Goal: Check status

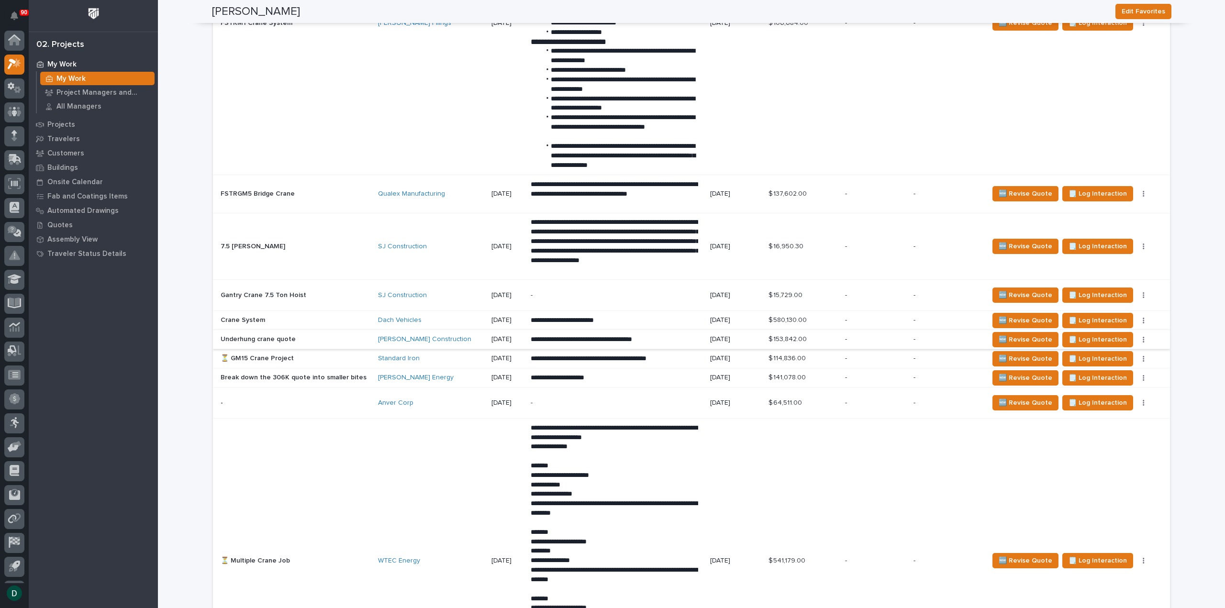
scroll to position [1483, 0]
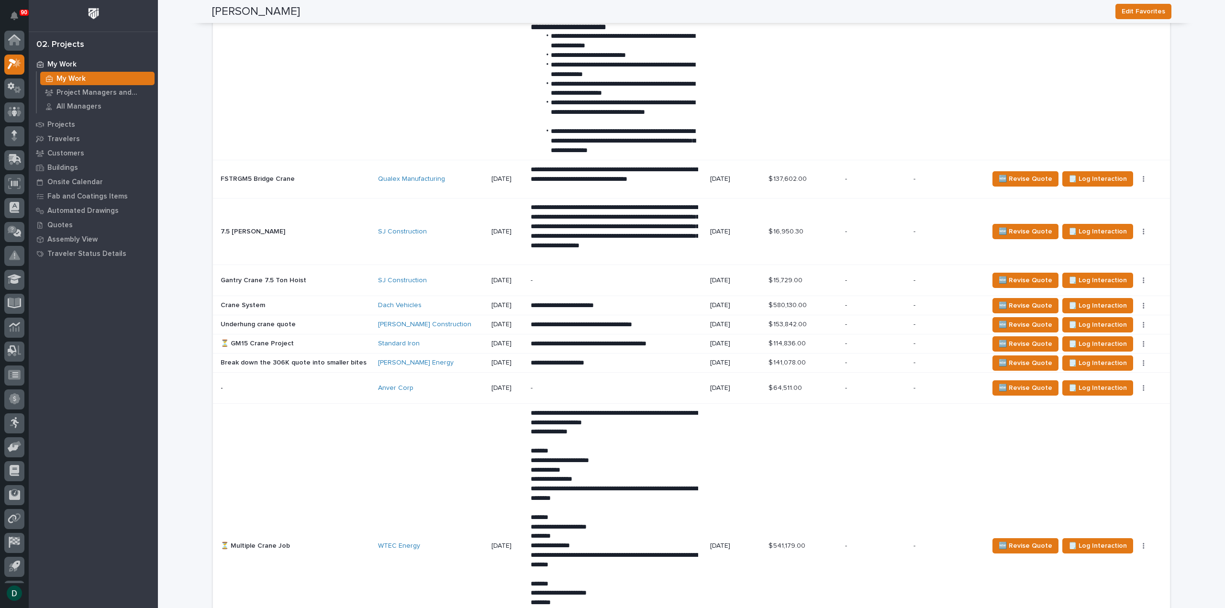
click at [337, 341] on p at bounding box center [296, 344] width 150 height 8
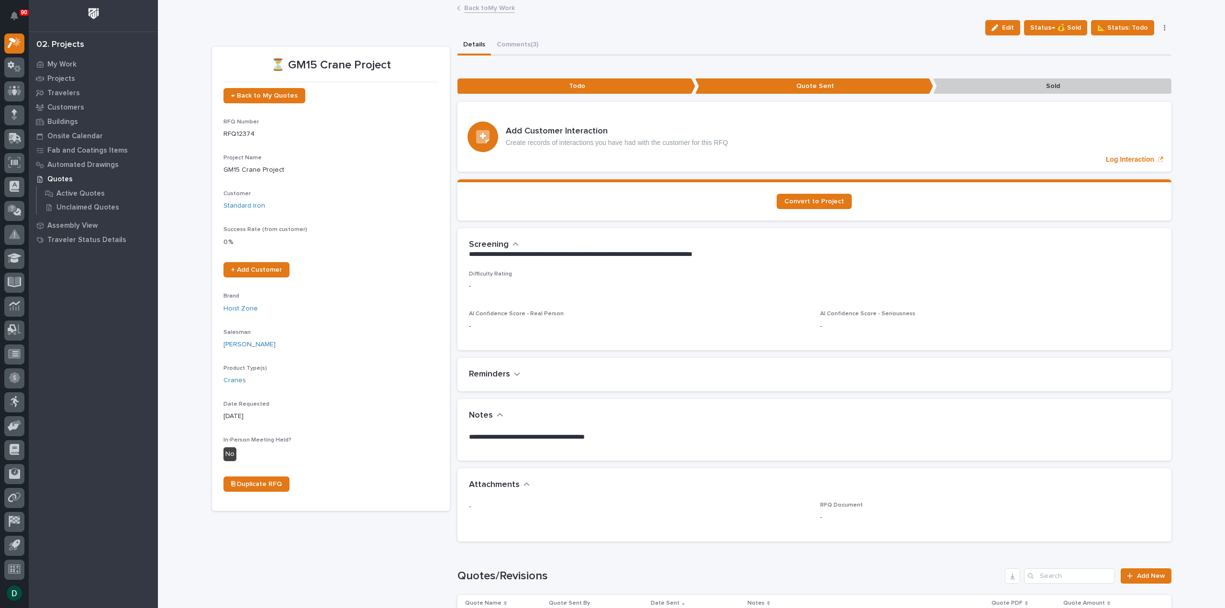
click at [494, 9] on link "Back to My Work" at bounding box center [489, 7] width 51 height 11
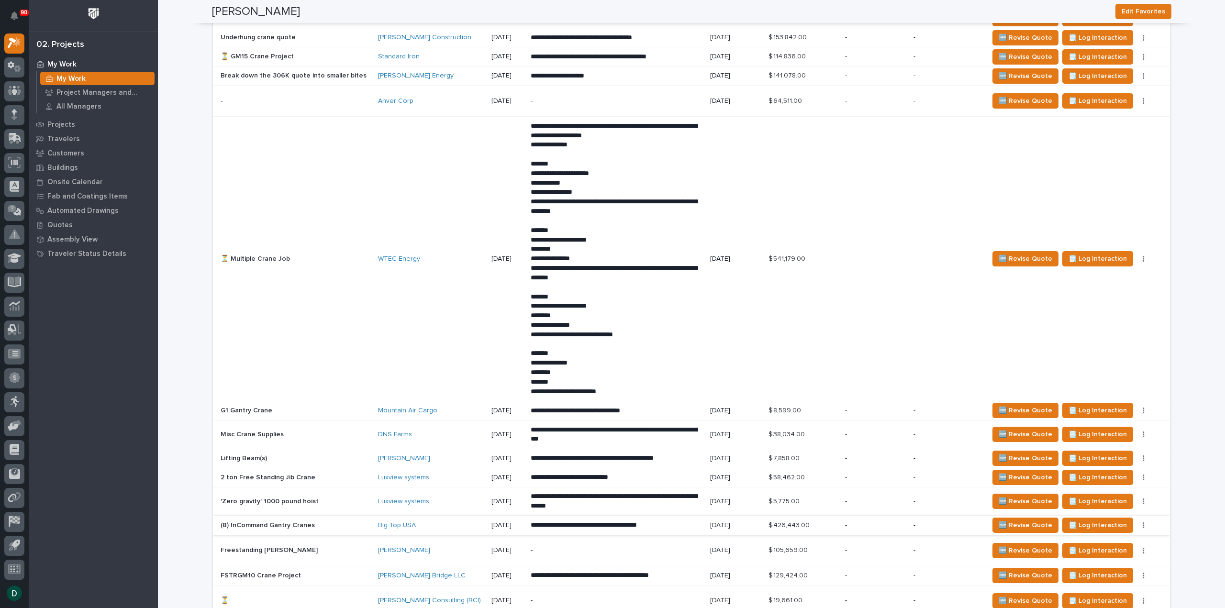
scroll to position [1818, 0]
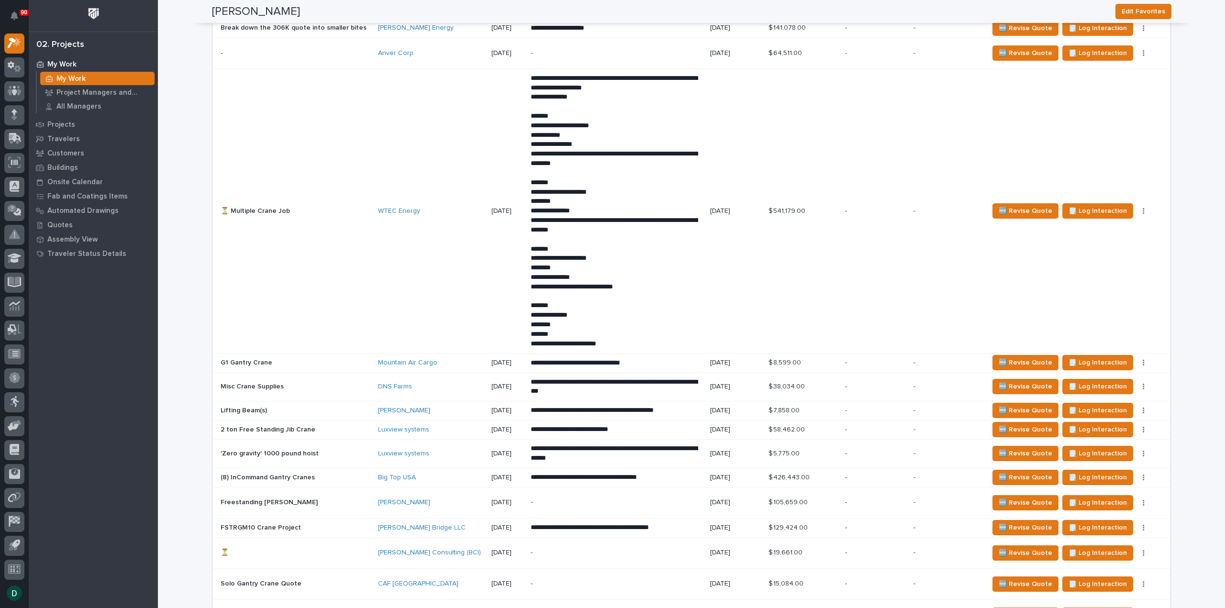
click at [343, 474] on p at bounding box center [296, 478] width 150 height 8
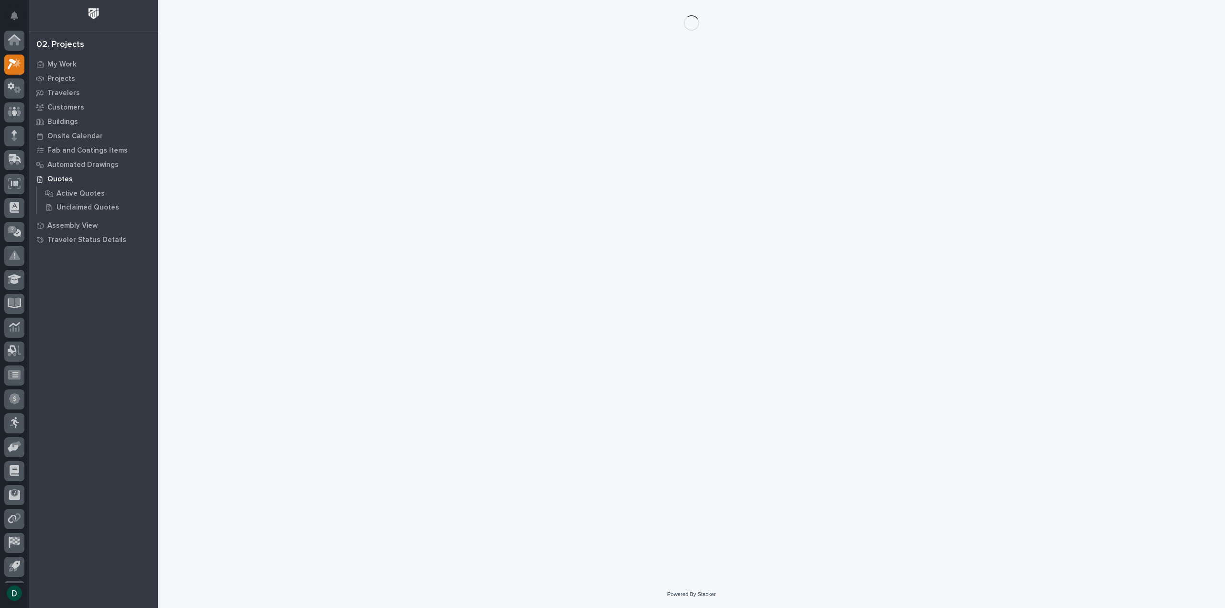
scroll to position [21, 0]
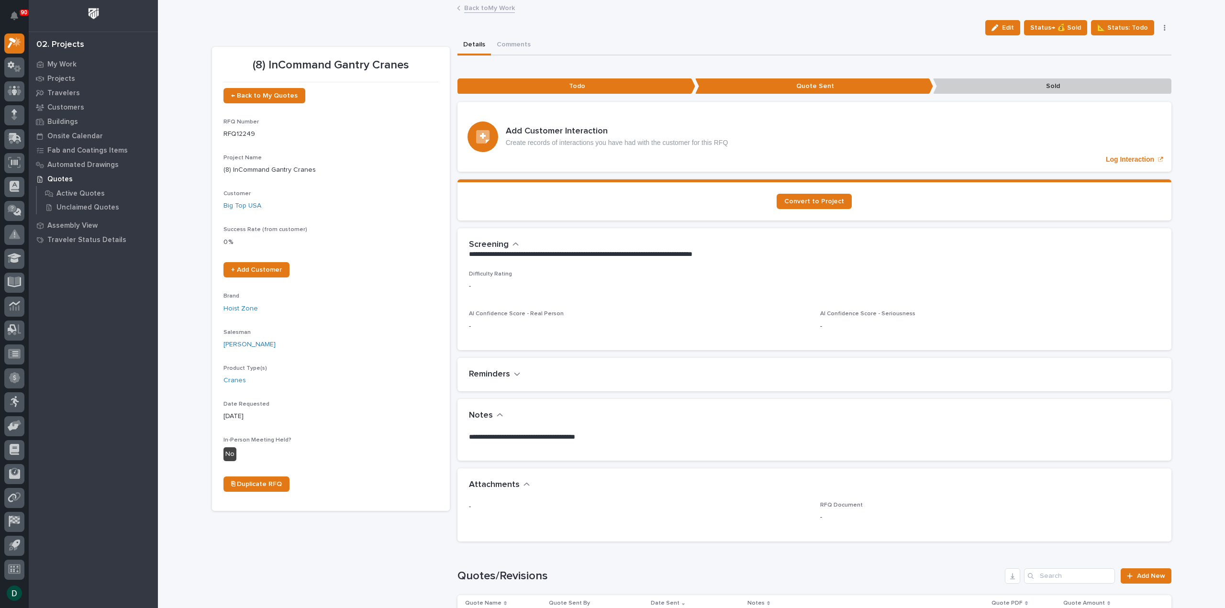
click at [500, 9] on link "Back to My Work" at bounding box center [489, 7] width 51 height 11
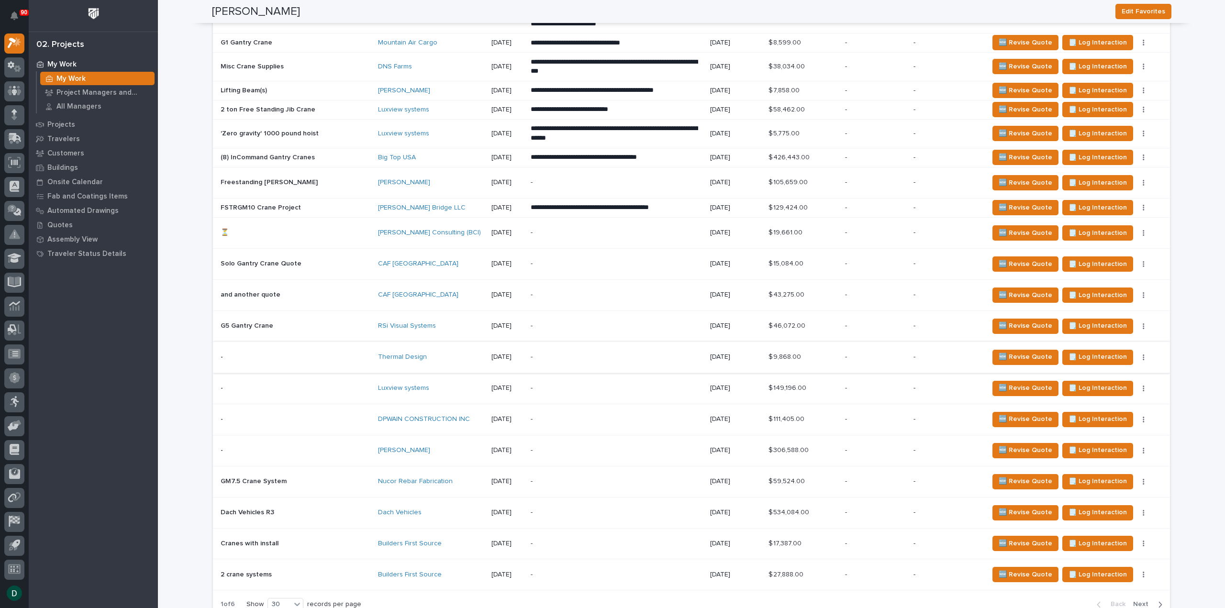
scroll to position [2153, 0]
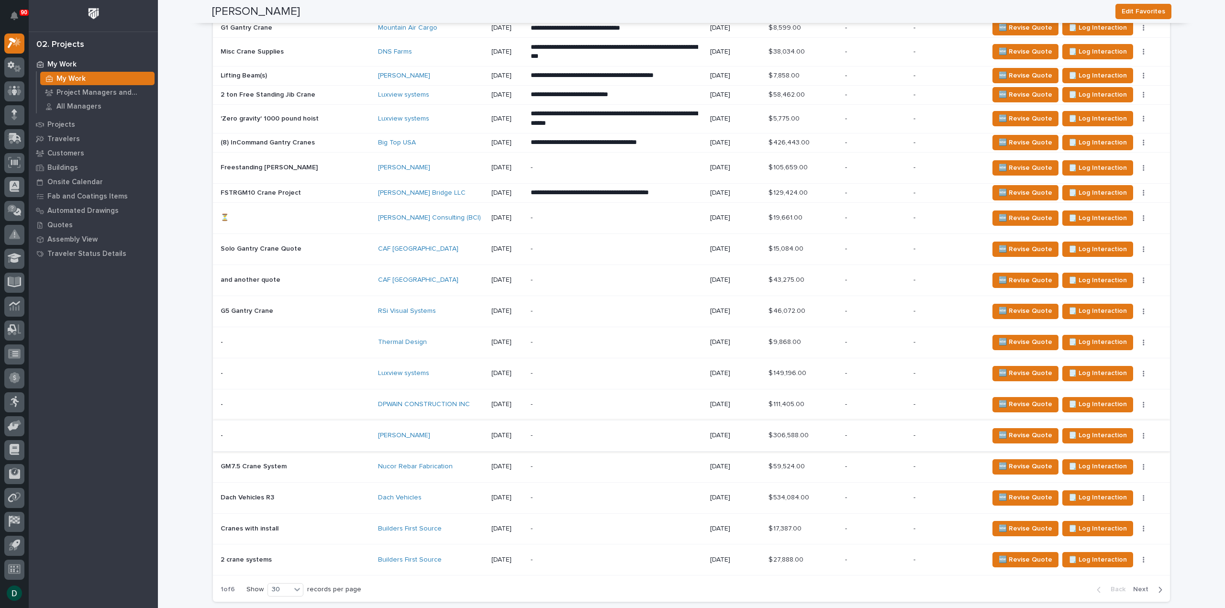
click at [1137, 433] on button "button" at bounding box center [1143, 436] width 13 height 7
click at [1098, 465] on span "Status→ 👎 Rejected" at bounding box center [1100, 467] width 63 height 11
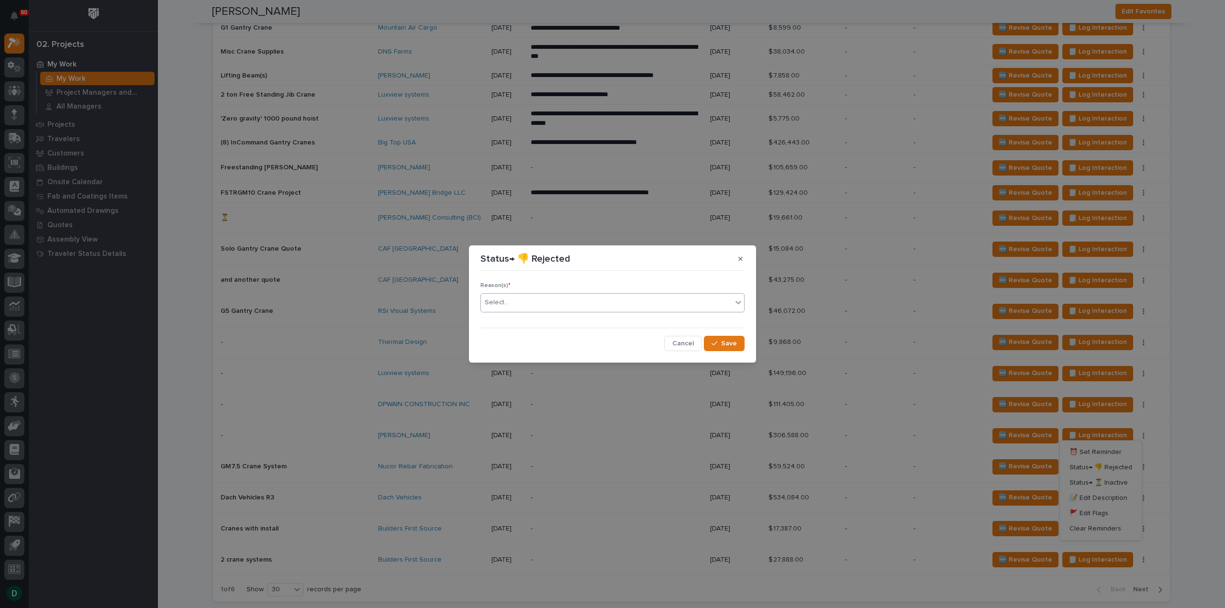
click at [510, 300] on input "text" at bounding box center [510, 303] width 1 height 8
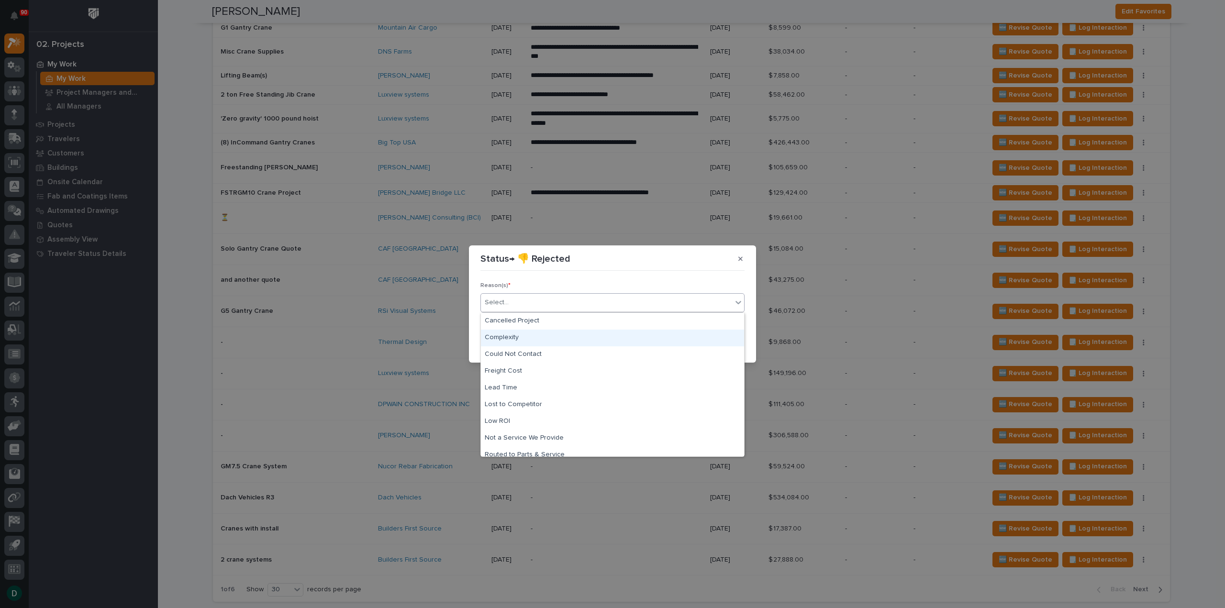
scroll to position [41, 0]
drag, startPoint x: 740, startPoint y: 260, endPoint x: 737, endPoint y: 265, distance: 5.6
click at [739, 263] on button "button" at bounding box center [741, 258] width 16 height 15
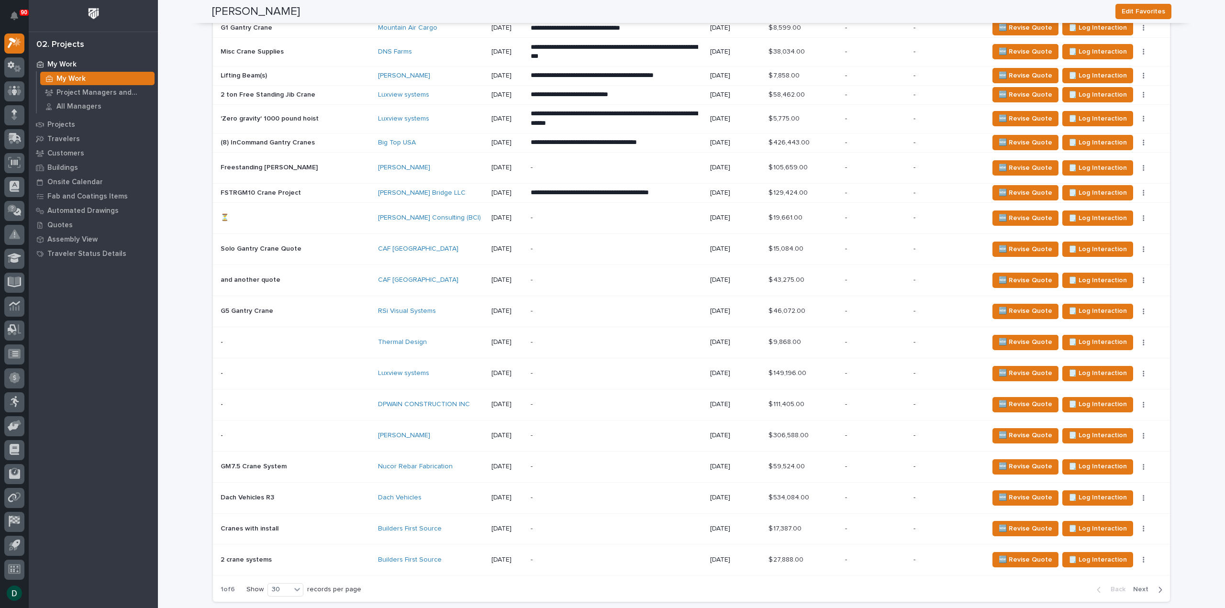
click at [365, 397] on td "- -" at bounding box center [293, 404] width 161 height 31
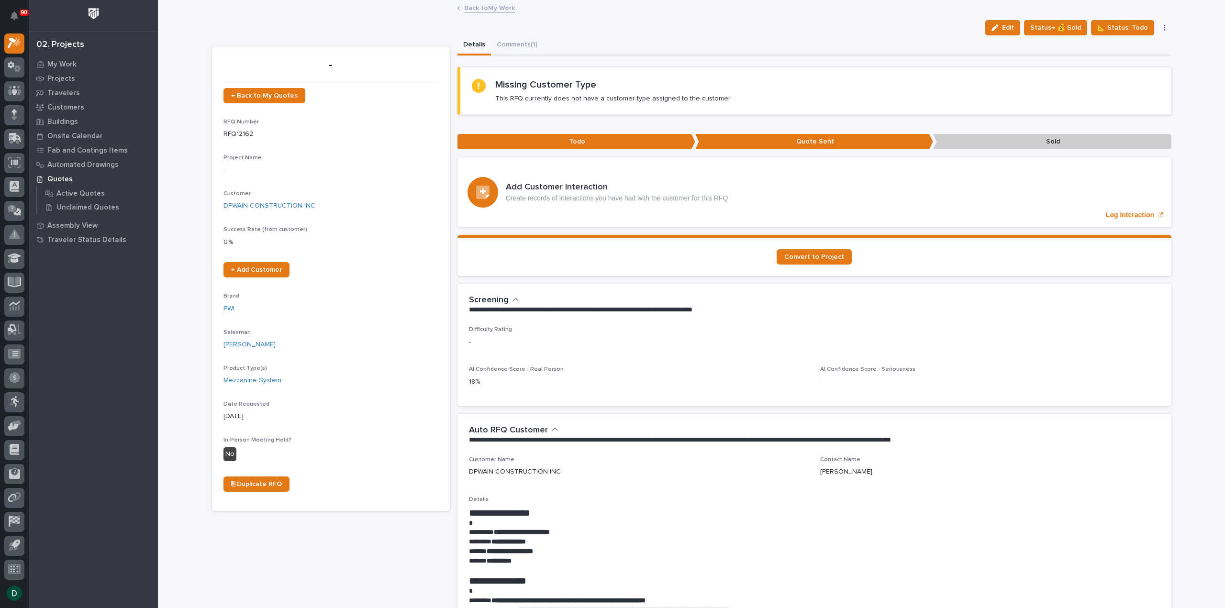
click at [502, 7] on link "Back to My Work" at bounding box center [489, 7] width 51 height 11
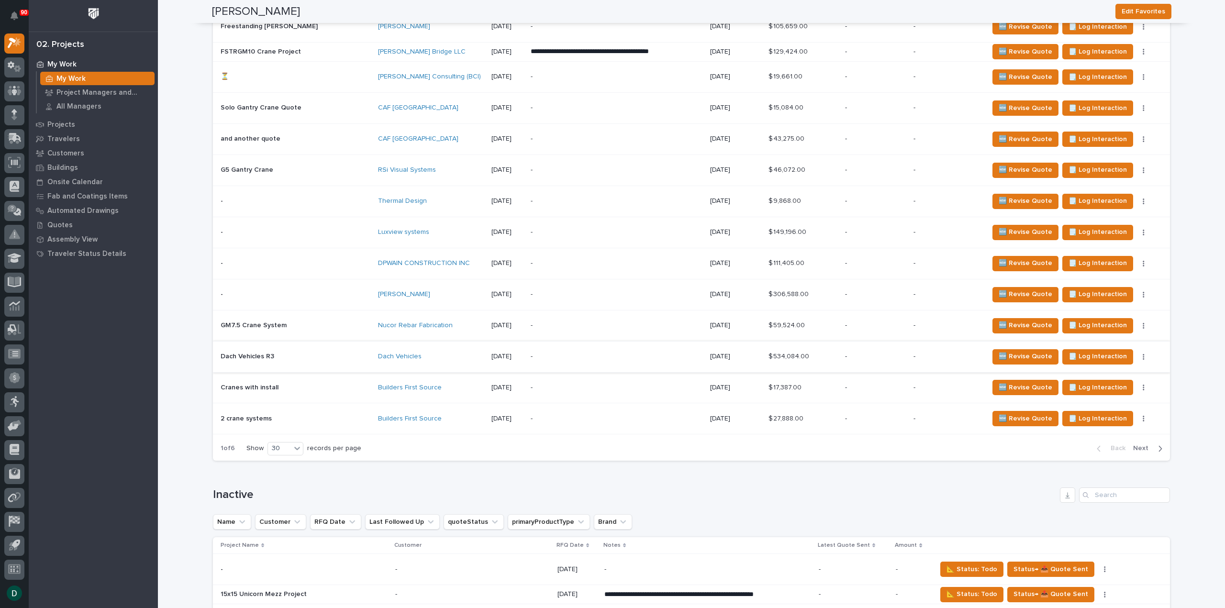
scroll to position [2393, 0]
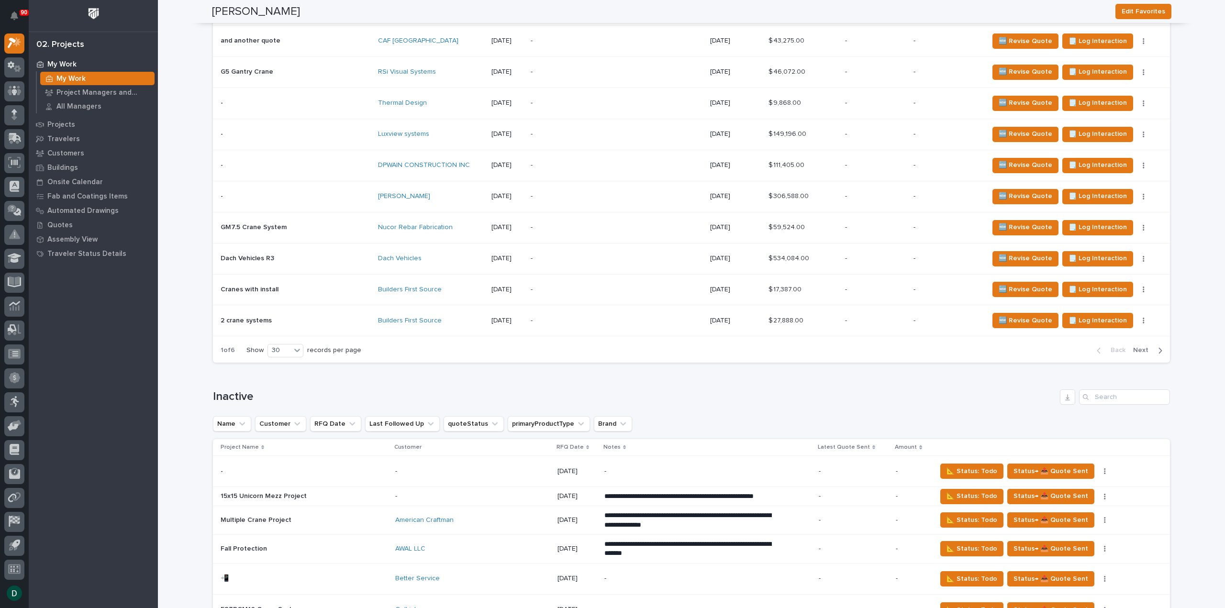
drag, startPoint x: 1136, startPoint y: 344, endPoint x: 890, endPoint y: 446, distance: 266.9
click at [1136, 346] on span "Next" at bounding box center [1143, 350] width 21 height 9
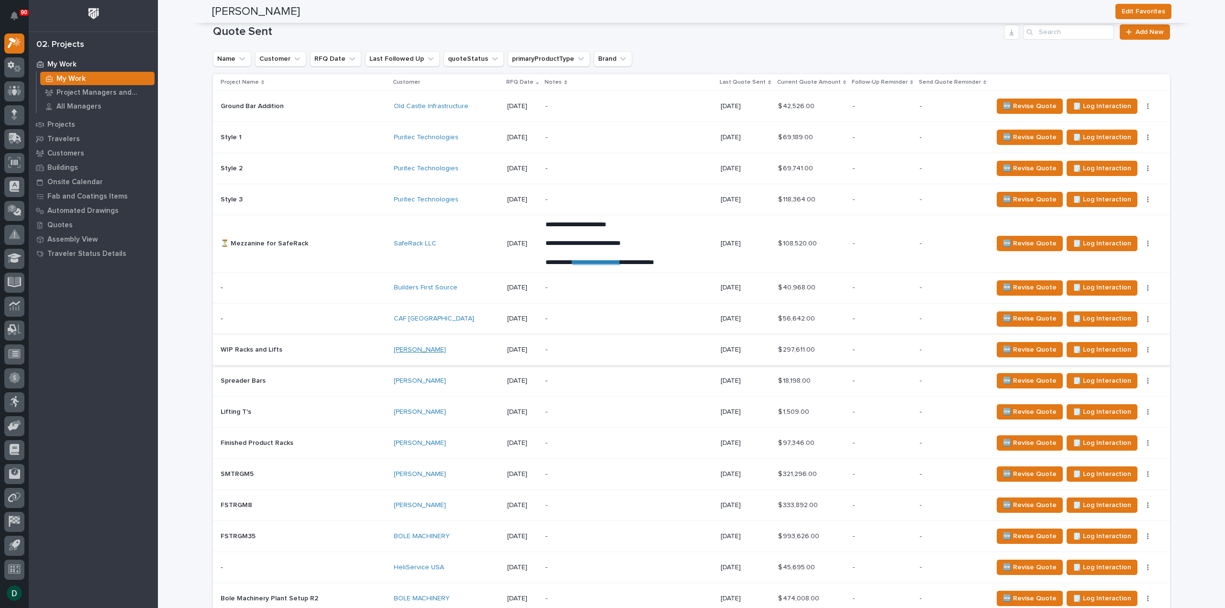
scroll to position [1201, 0]
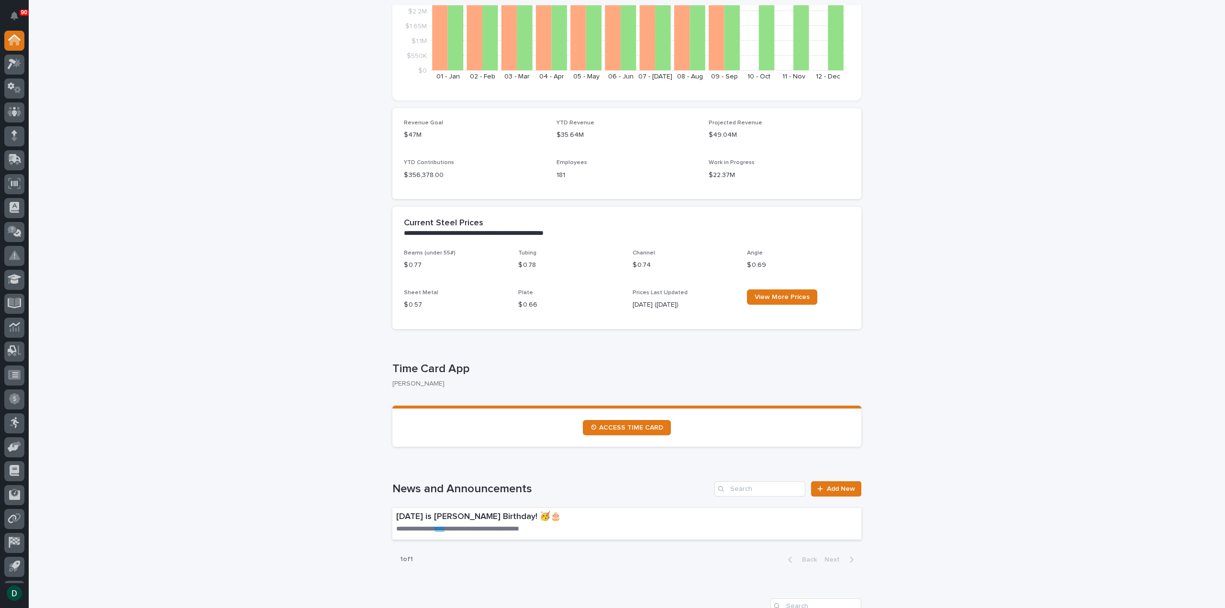
scroll to position [191, 0]
